Goal: Navigation & Orientation: Find specific page/section

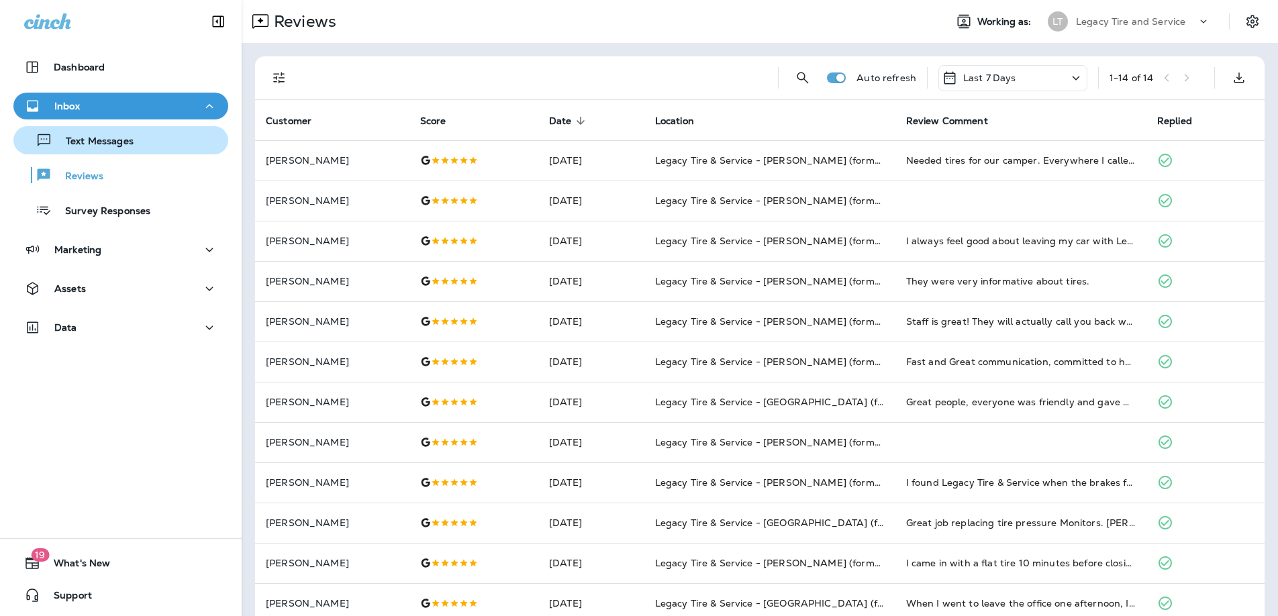
click at [111, 142] on p "Text Messages" at bounding box center [92, 142] width 81 height 13
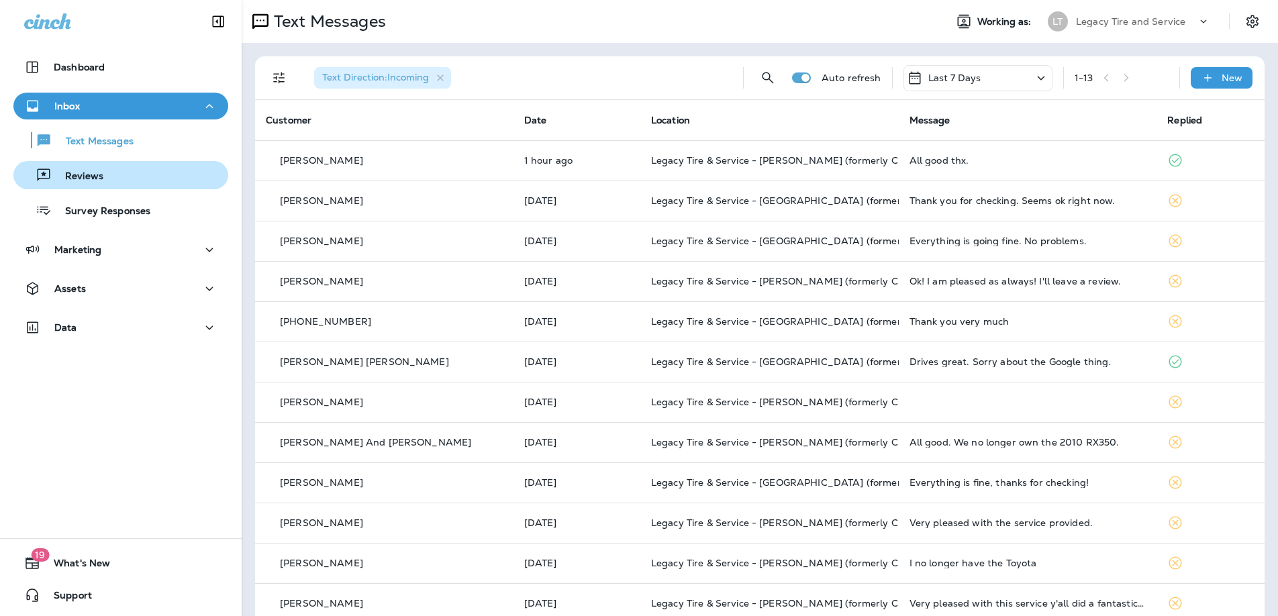
click at [96, 175] on p "Reviews" at bounding box center [78, 177] width 52 height 13
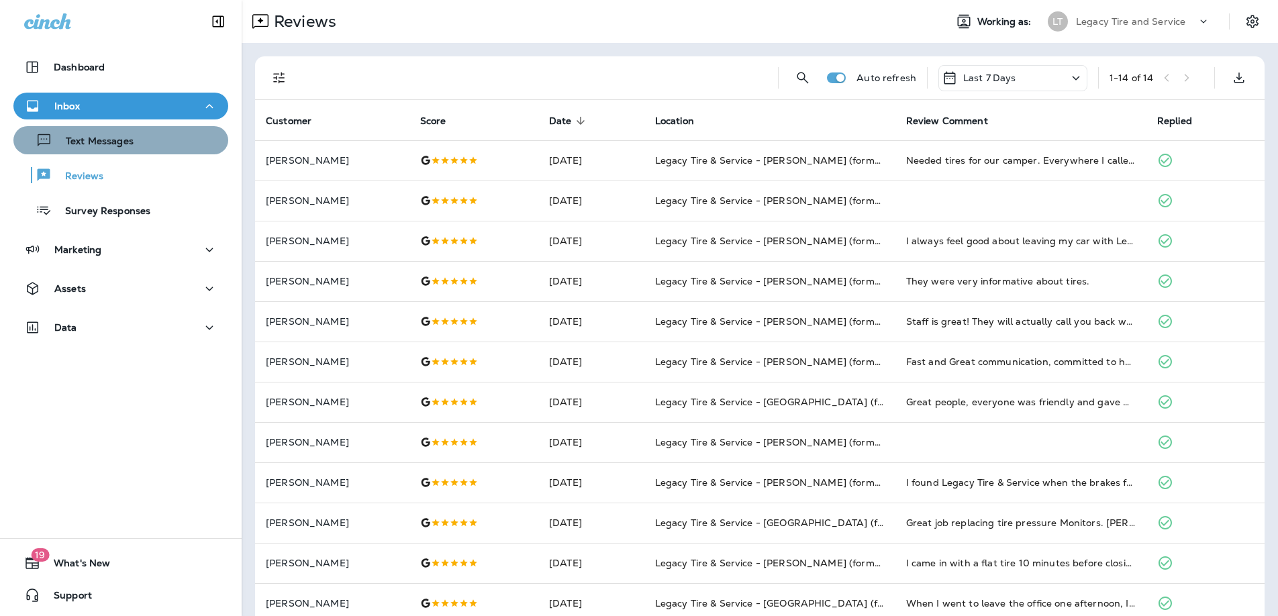
click at [106, 141] on p "Text Messages" at bounding box center [92, 142] width 81 height 13
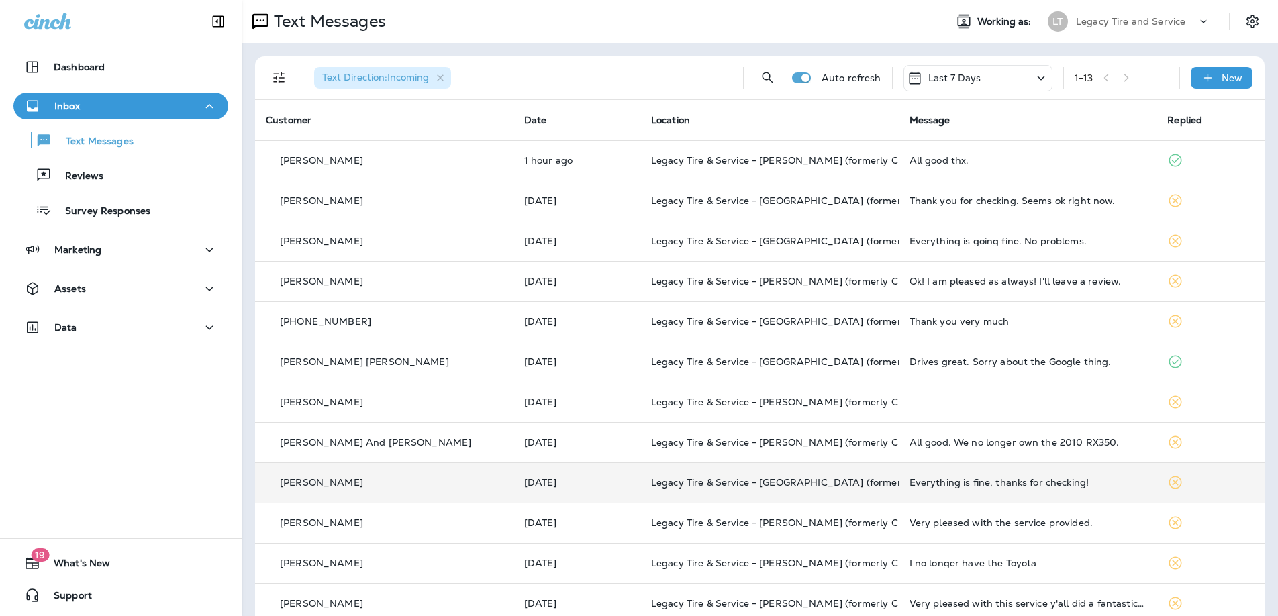
scroll to position [62, 0]
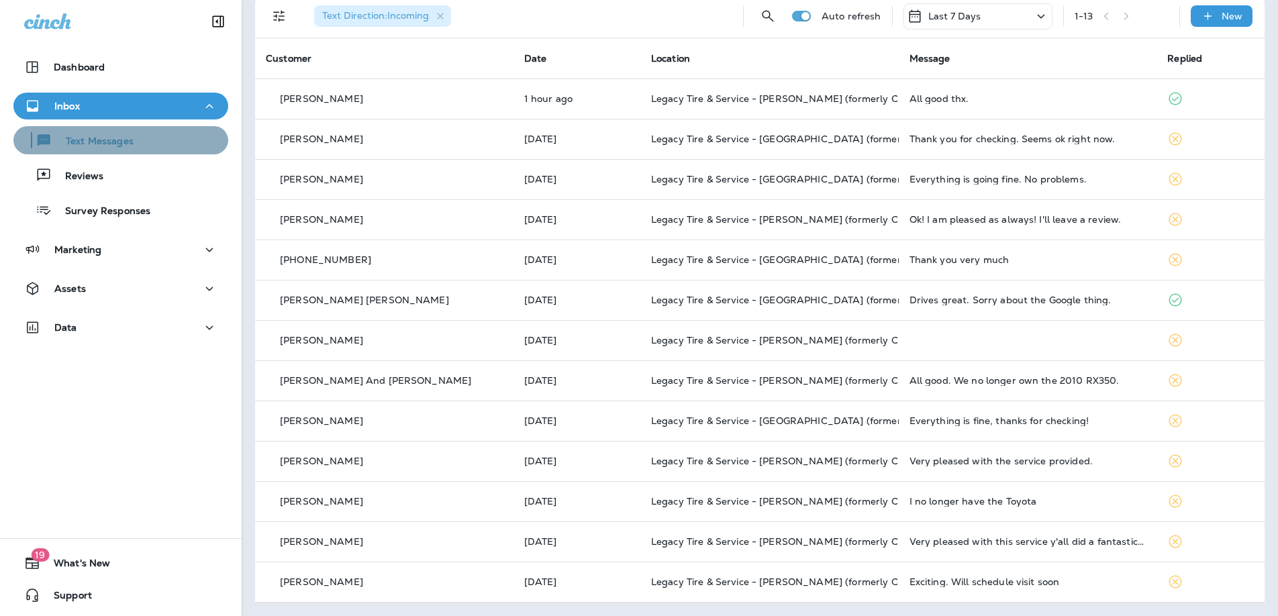
click at [89, 140] on p "Text Messages" at bounding box center [92, 142] width 81 height 13
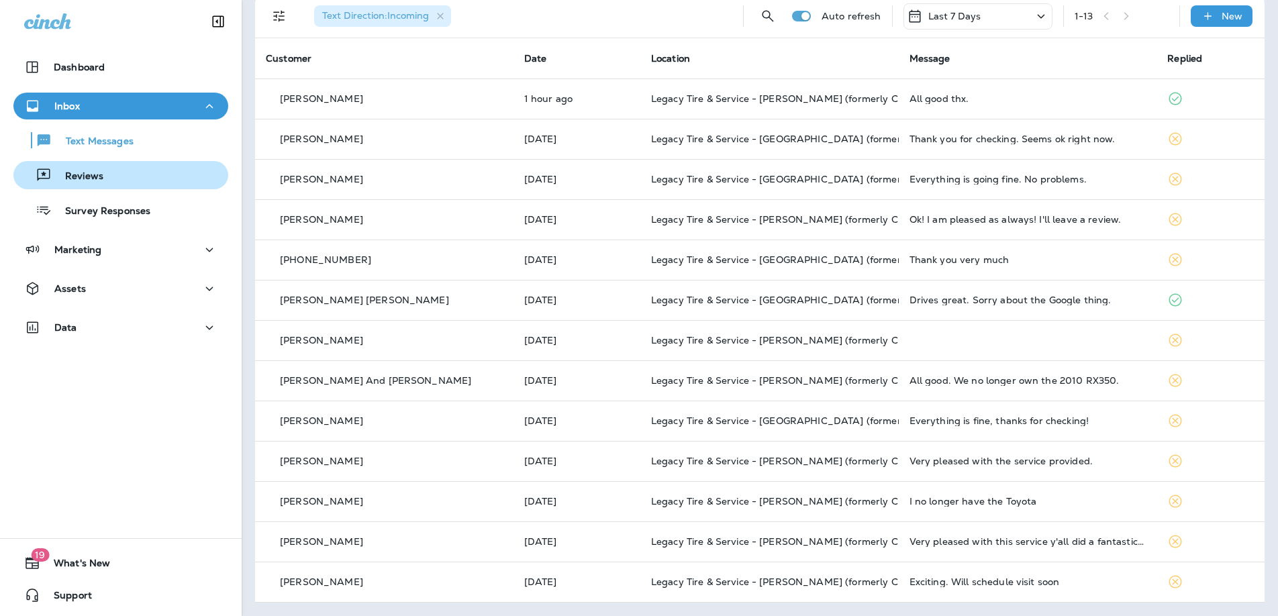
click at [87, 175] on p "Reviews" at bounding box center [78, 177] width 52 height 13
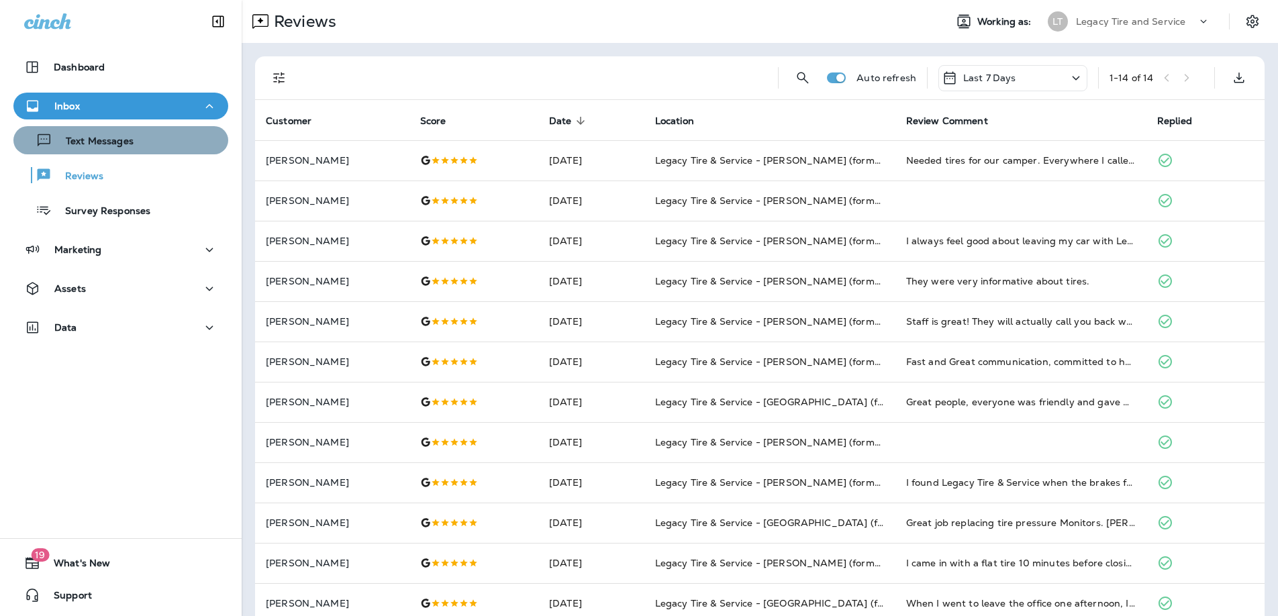
click at [105, 144] on p "Text Messages" at bounding box center [92, 142] width 81 height 13
